Goal: Task Accomplishment & Management: Use online tool/utility

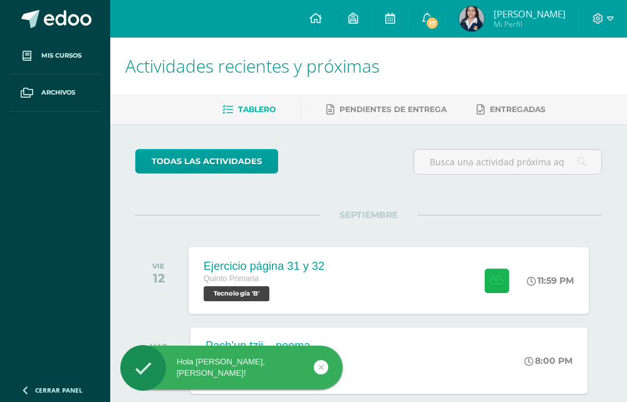
click at [493, 281] on icon at bounding box center [496, 280] width 13 height 11
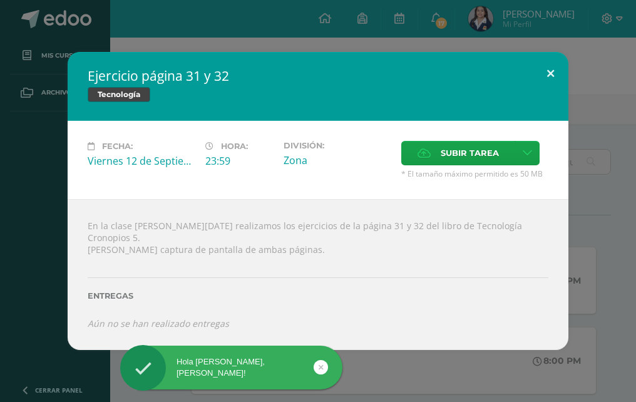
click at [545, 80] on button at bounding box center [551, 73] width 36 height 43
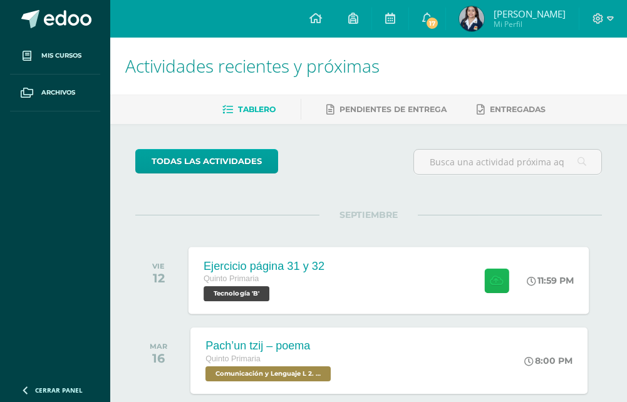
click at [501, 276] on button at bounding box center [496, 280] width 24 height 24
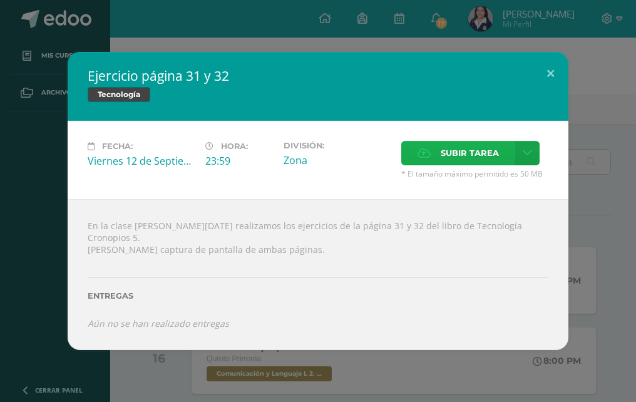
click at [460, 160] on span "Subir tarea" at bounding box center [470, 153] width 58 height 23
click at [0, 0] on input "Subir tarea" at bounding box center [0, 0] width 0 height 0
click at [472, 165] on span "Subir tarea" at bounding box center [470, 153] width 58 height 23
click at [0, 0] on input "Subir tarea" at bounding box center [0, 0] width 0 height 0
click at [524, 157] on icon at bounding box center [527, 153] width 9 height 11
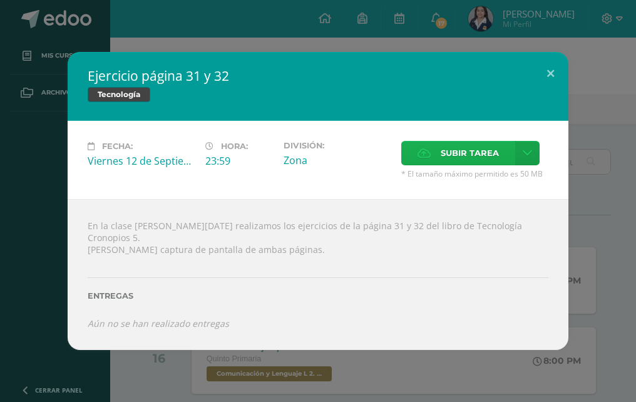
click at [432, 154] on label "Subir tarea" at bounding box center [459, 153] width 114 height 24
click at [0, 0] on input "Subir tarea" at bounding box center [0, 0] width 0 height 0
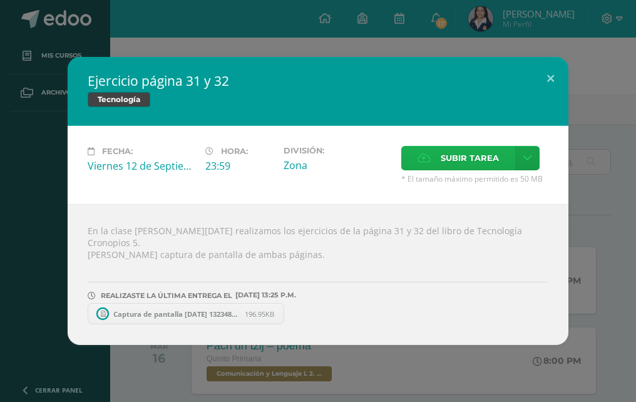
click at [433, 167] on label "Subir tarea" at bounding box center [459, 158] width 114 height 24
click at [0, 0] on input "Subir tarea" at bounding box center [0, 0] width 0 height 0
click at [438, 157] on label "Subir tarea" at bounding box center [459, 158] width 114 height 24
click at [0, 0] on input "Subir tarea" at bounding box center [0, 0] width 0 height 0
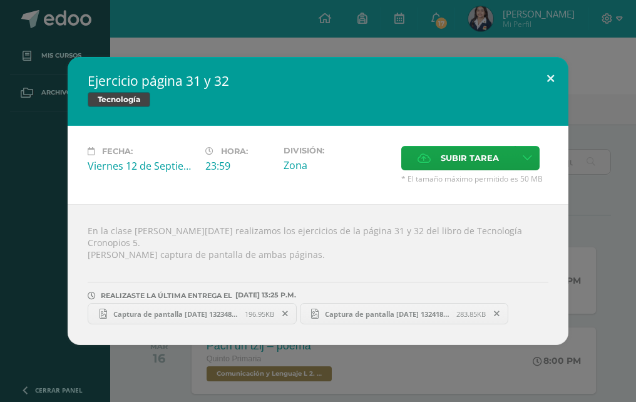
click at [549, 77] on button at bounding box center [551, 78] width 36 height 43
